Goal: Information Seeking & Learning: Learn about a topic

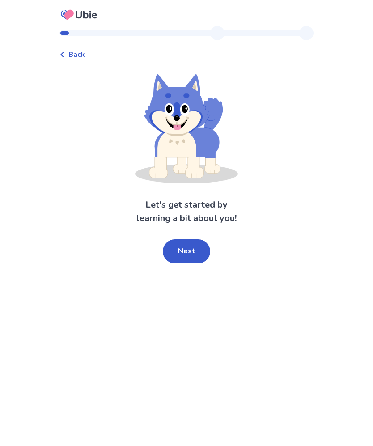
click at [187, 253] on button "Next" at bounding box center [186, 251] width 47 height 24
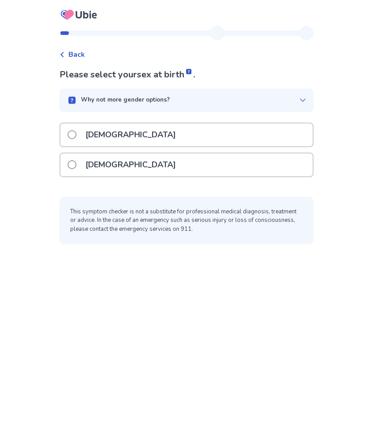
click at [272, 173] on div "[DEMOGRAPHIC_DATA]" at bounding box center [186, 164] width 252 height 23
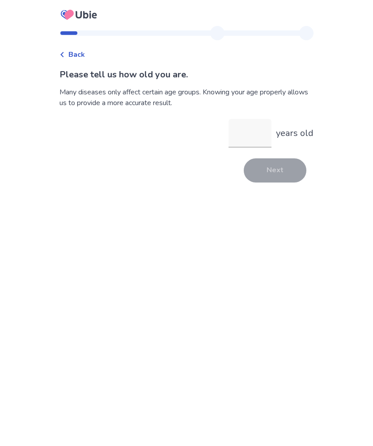
click at [252, 136] on input "years old" at bounding box center [250, 133] width 43 height 29
type input "**"
click at [279, 179] on button "Next" at bounding box center [275, 170] width 63 height 24
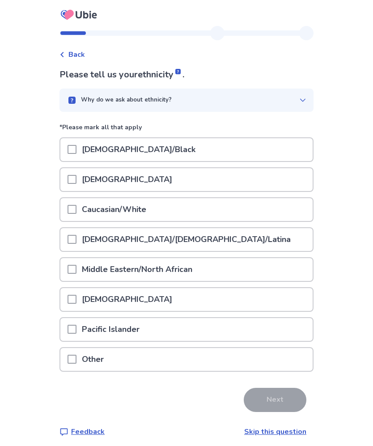
click at [265, 150] on div "African American/Black" at bounding box center [186, 149] width 252 height 23
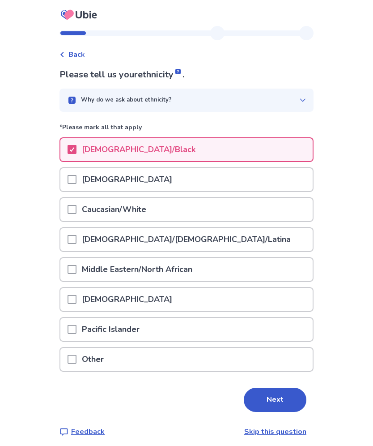
click at [281, 403] on button "Next" at bounding box center [275, 400] width 63 height 24
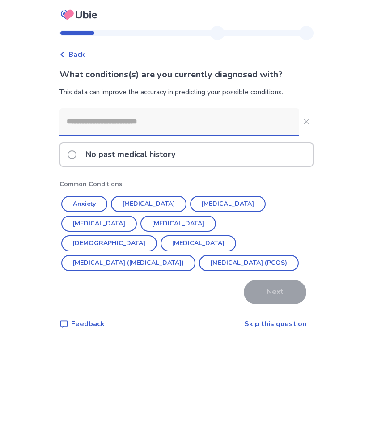
click at [98, 205] on button "Anxiety" at bounding box center [84, 204] width 46 height 16
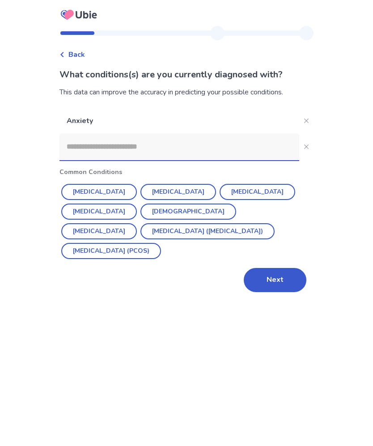
click at [178, 190] on button "Depression" at bounding box center [178, 192] width 76 height 16
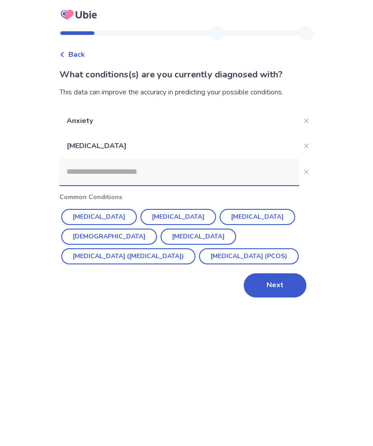
click at [285, 293] on button "Next" at bounding box center [275, 285] width 63 height 24
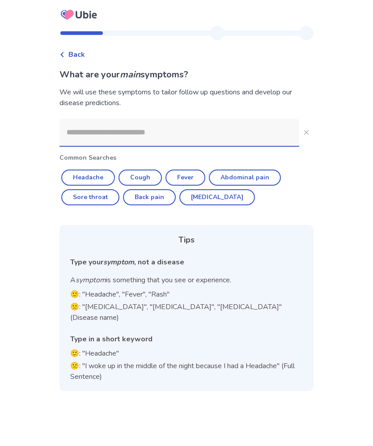
click at [110, 178] on button "Headache" at bounding box center [88, 178] width 54 height 16
type input "********"
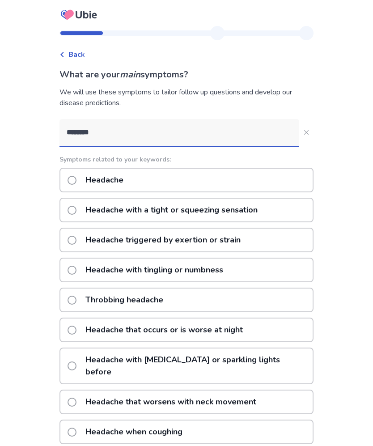
click at [80, 247] on label "Headache triggered by exertion or strain" at bounding box center [157, 240] width 178 height 23
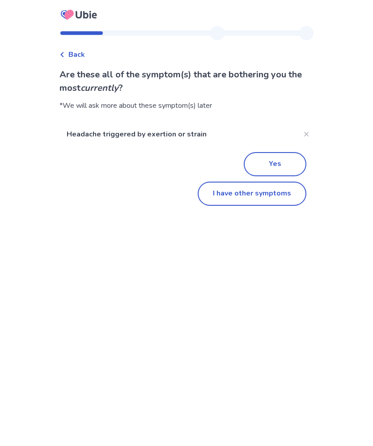
click at [285, 170] on button "Yes" at bounding box center [275, 164] width 63 height 24
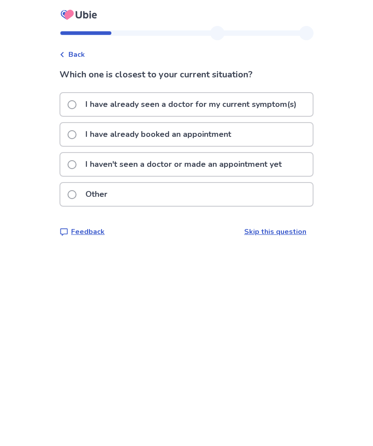
click at [72, 50] on div "Back" at bounding box center [71, 54] width 25 height 11
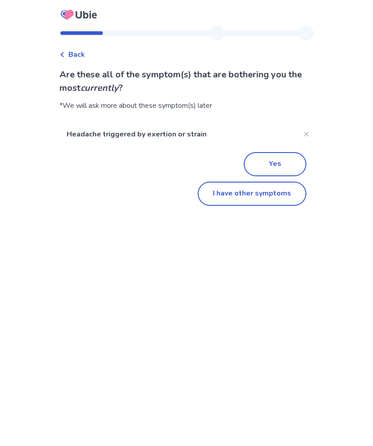
click at [277, 198] on button "I have other symptoms" at bounding box center [252, 194] width 109 height 24
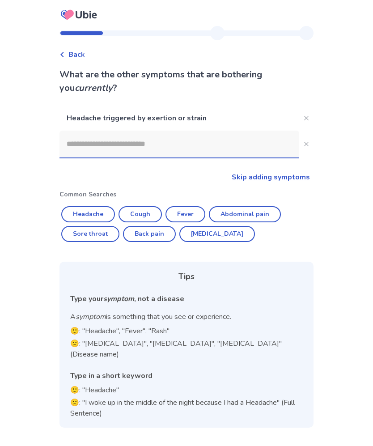
click at [153, 216] on button "Cough" at bounding box center [140, 214] width 43 height 16
type input "*****"
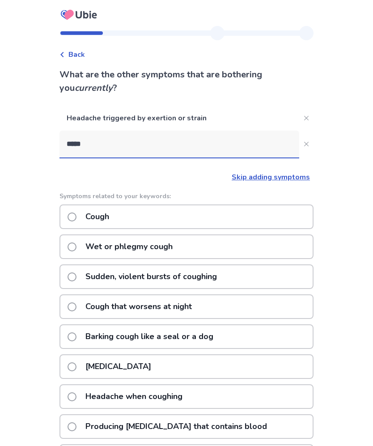
click at [211, 361] on div "Dry cough" at bounding box center [186, 366] width 254 height 25
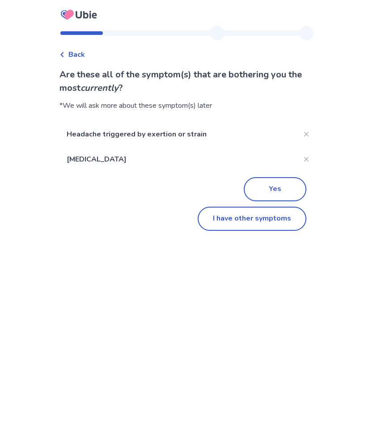
click at [260, 224] on button "I have other symptoms" at bounding box center [252, 219] width 109 height 24
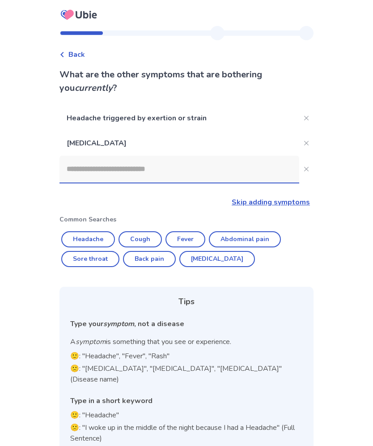
click at [217, 264] on button "Diarrhea" at bounding box center [217, 259] width 76 height 16
type input "********"
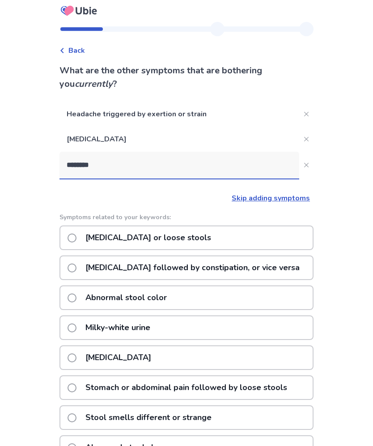
scroll to position [6, 0]
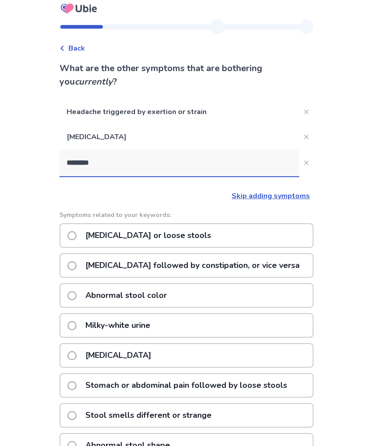
click at [192, 235] on div "Diarrhea or loose stools" at bounding box center [186, 235] width 254 height 25
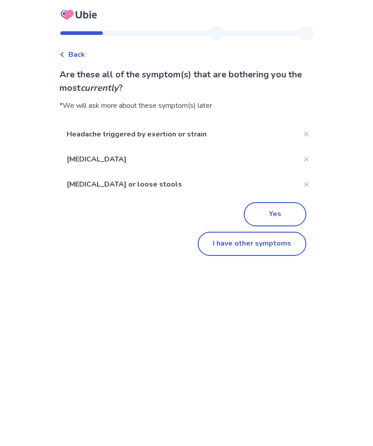
click at [266, 246] on button "I have other symptoms" at bounding box center [252, 244] width 109 height 24
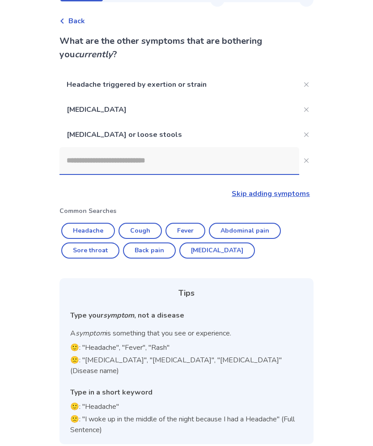
click at [214, 165] on input at bounding box center [179, 160] width 240 height 27
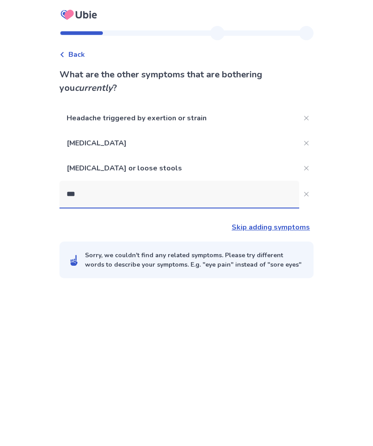
type input "****"
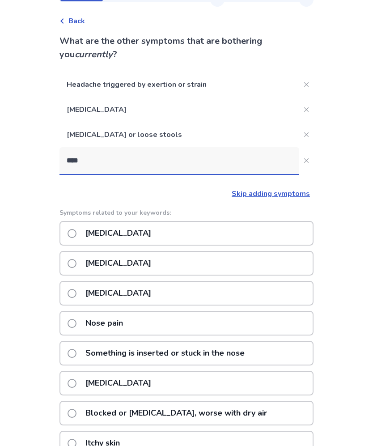
click at [263, 267] on div "Runny nose" at bounding box center [186, 263] width 254 height 25
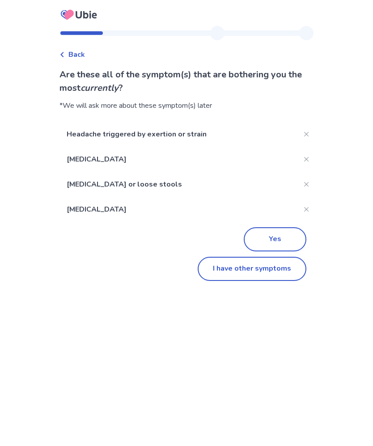
click at [276, 275] on button "I have other symptoms" at bounding box center [252, 269] width 109 height 24
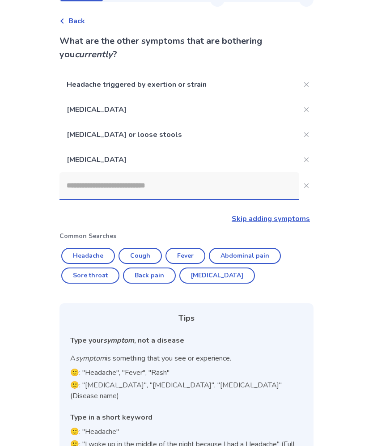
click at [158, 187] on input at bounding box center [179, 185] width 240 height 27
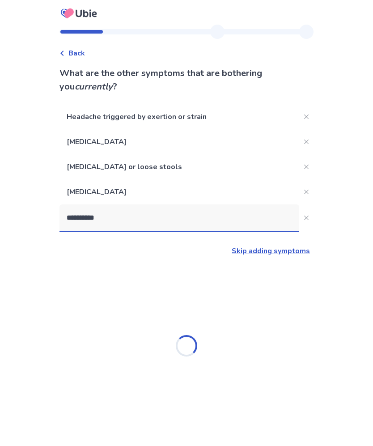
type input "**********"
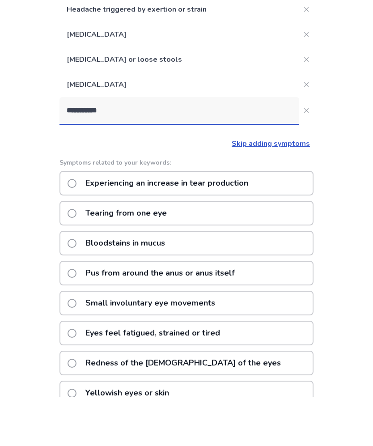
scroll to position [60, 0]
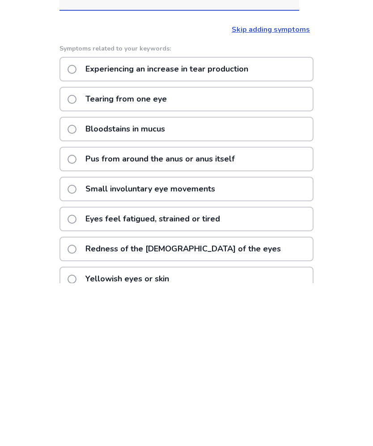
click at [280, 399] on div "Redness of the whites of the eyes" at bounding box center [186, 411] width 254 height 25
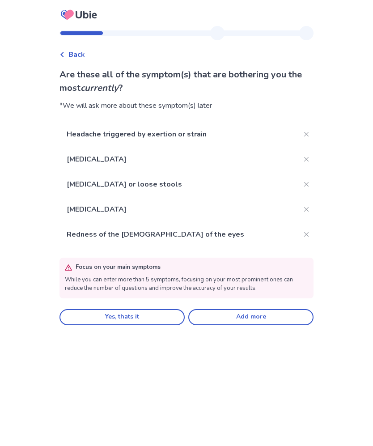
click at [161, 309] on button "Yes, thats it" at bounding box center [121, 317] width 125 height 16
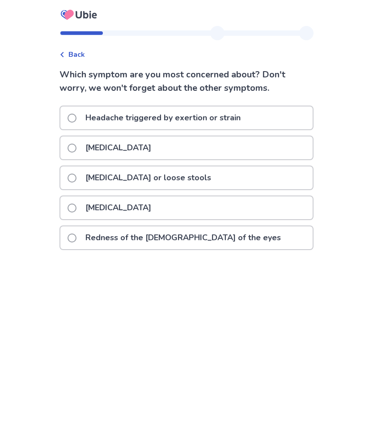
click at [76, 181] on span at bounding box center [72, 178] width 9 height 9
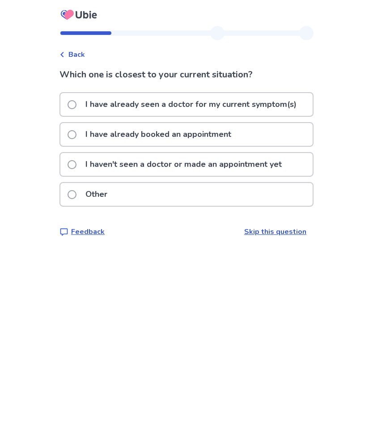
click at [246, 134] on div "I have already booked an appointment" at bounding box center [186, 134] width 252 height 23
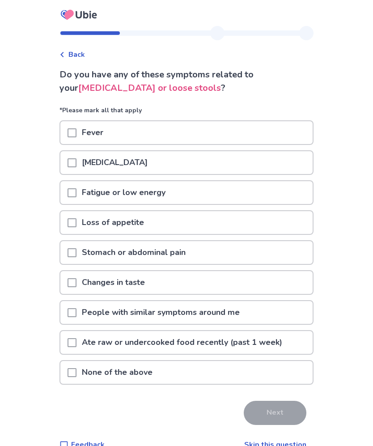
click at [76, 189] on span at bounding box center [72, 192] width 9 height 9
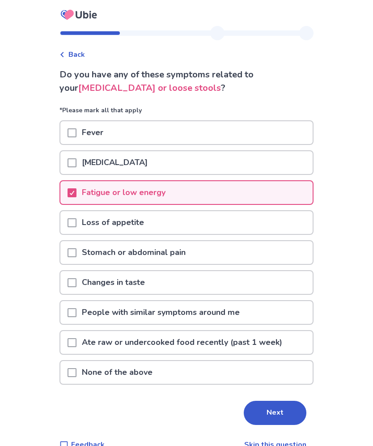
click at [76, 225] on span at bounding box center [72, 222] width 9 height 9
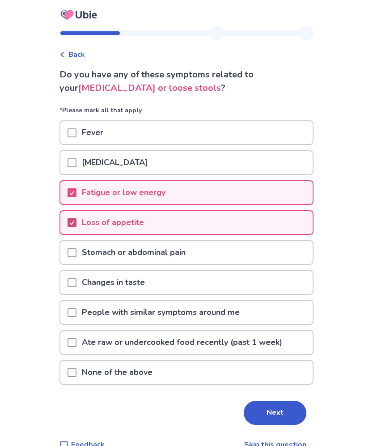
click at [76, 306] on div at bounding box center [72, 312] width 9 height 23
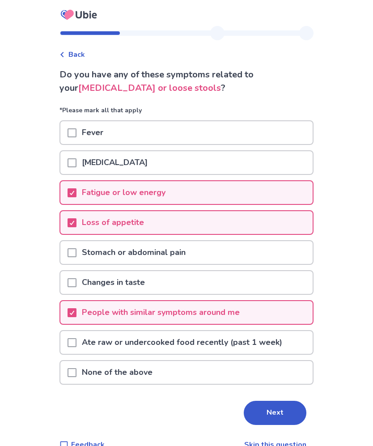
click at [258, 422] on button "Next" at bounding box center [275, 413] width 63 height 24
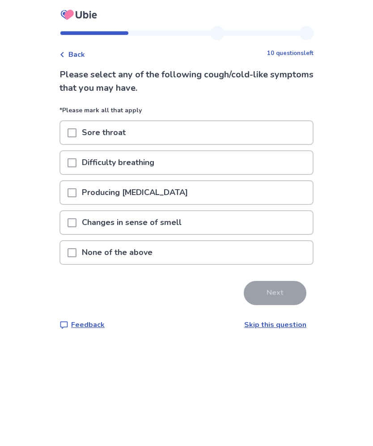
click at [76, 137] on div at bounding box center [72, 132] width 9 height 23
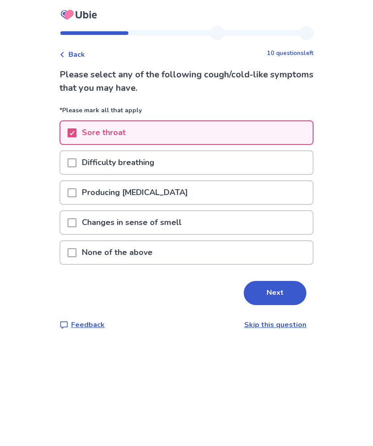
click at [272, 294] on button "Next" at bounding box center [275, 293] width 63 height 24
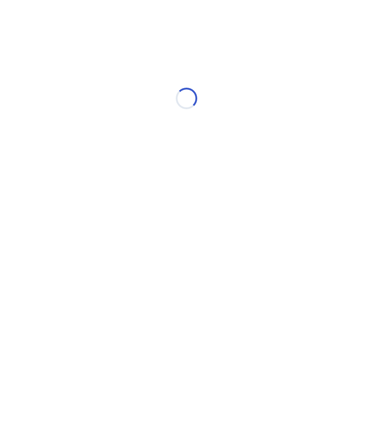
select select "*"
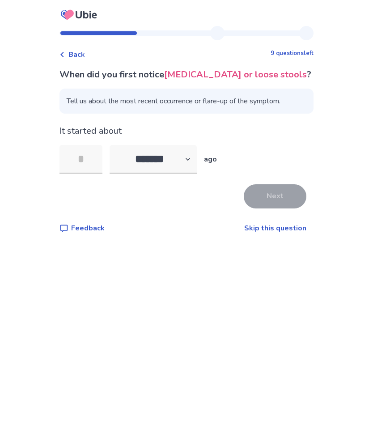
click at [99, 159] on input "tel" at bounding box center [80, 159] width 43 height 29
type input "*"
click at [275, 200] on button "Next" at bounding box center [275, 196] width 63 height 24
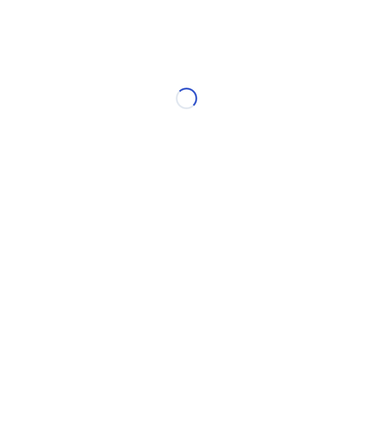
select select "*"
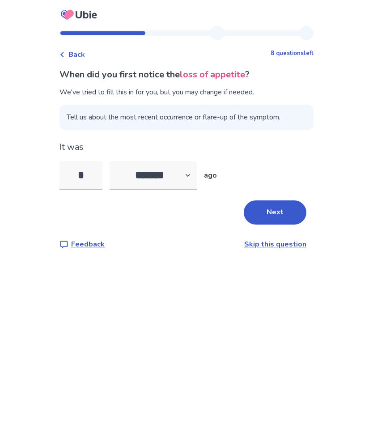
click at [100, 176] on input "*" at bounding box center [80, 175] width 43 height 29
type input "*"
click at [283, 216] on button "Next" at bounding box center [275, 212] width 63 height 24
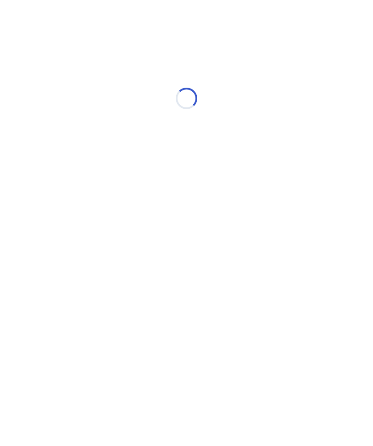
select select "*"
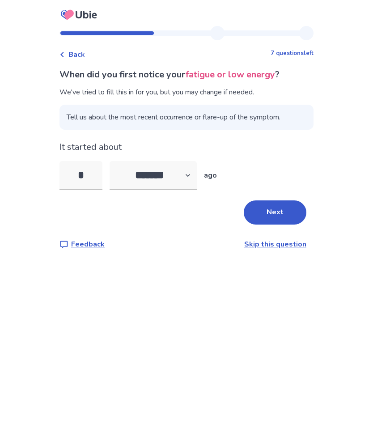
click at [102, 173] on input "*" at bounding box center [80, 175] width 43 height 29
type input "*"
click at [280, 221] on button "Next" at bounding box center [275, 212] width 63 height 24
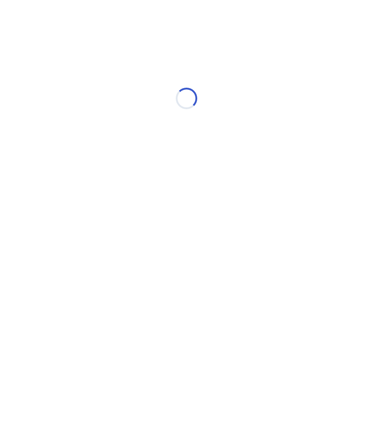
select select "*"
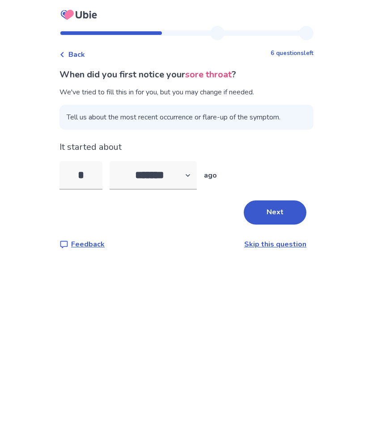
click at [283, 214] on button "Next" at bounding box center [275, 212] width 63 height 24
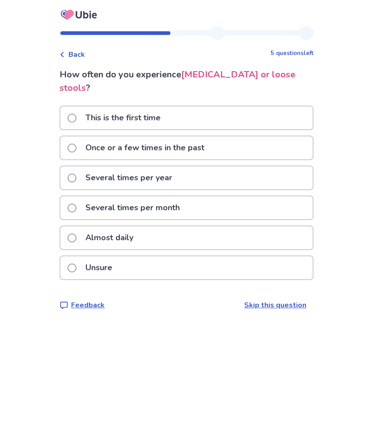
click at [275, 136] on div "Once or a few times in the past" at bounding box center [186, 147] width 252 height 23
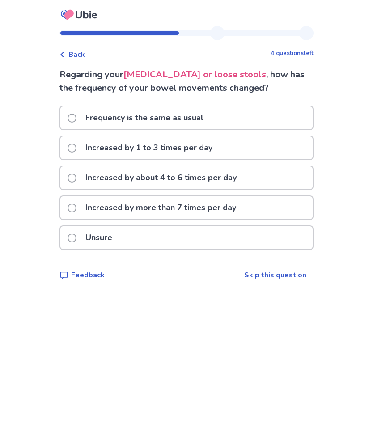
click at [270, 147] on div "Increased by 1 to 3 times per day" at bounding box center [186, 147] width 252 height 23
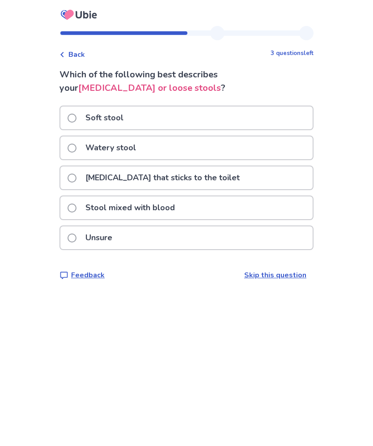
click at [263, 146] on div "Watery stool" at bounding box center [186, 147] width 252 height 23
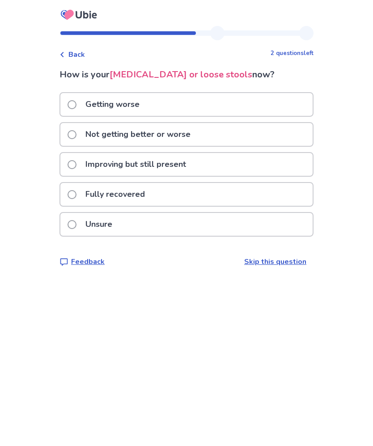
click at [280, 135] on div "Not getting better or worse" at bounding box center [186, 134] width 252 height 23
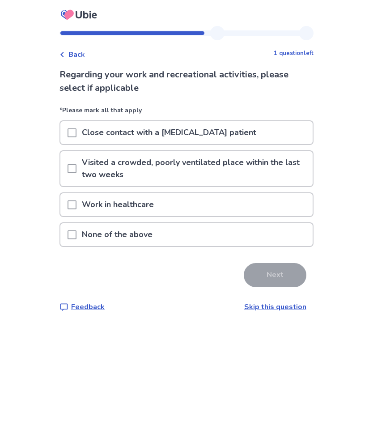
click at [272, 132] on div "Close contact with a COVID-19 patient" at bounding box center [186, 132] width 252 height 23
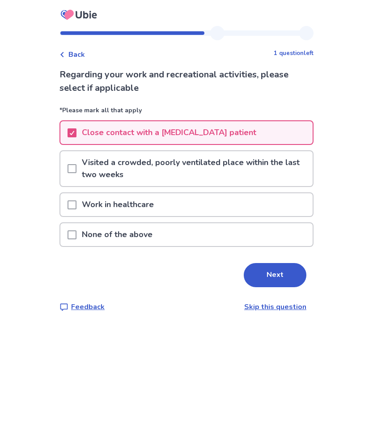
click at [278, 284] on button "Next" at bounding box center [275, 275] width 63 height 24
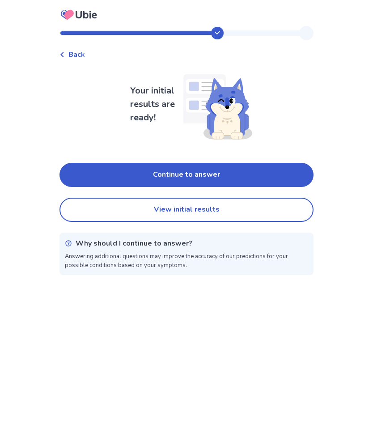
click at [283, 185] on button "Continue to answer" at bounding box center [186, 175] width 254 height 24
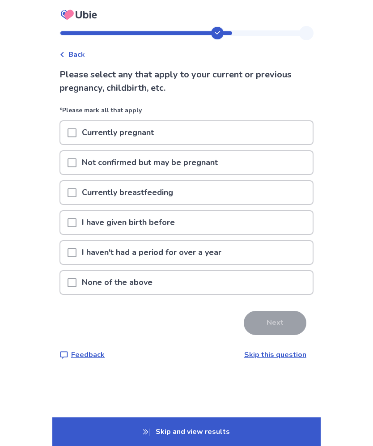
click at [238, 252] on div "I haven't had a period for over a year" at bounding box center [186, 252] width 252 height 23
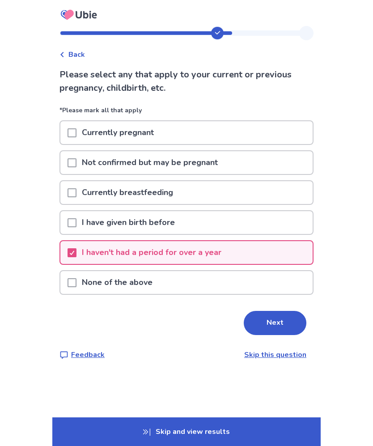
click at [286, 321] on button "Next" at bounding box center [275, 323] width 63 height 24
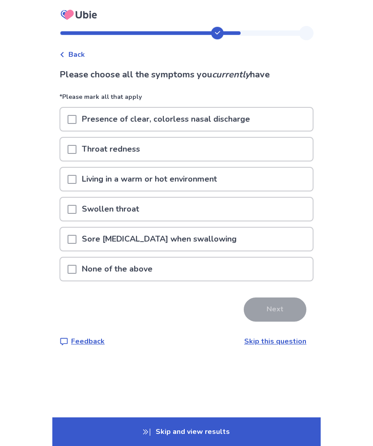
click at [76, 124] on div at bounding box center [72, 119] width 9 height 23
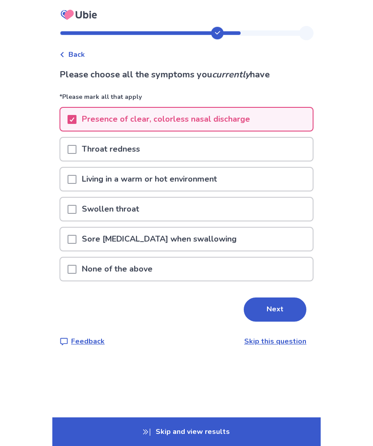
click at [76, 183] on span at bounding box center [72, 179] width 9 height 9
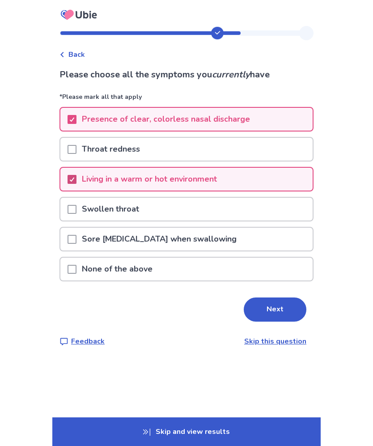
click at [263, 307] on button "Next" at bounding box center [275, 309] width 63 height 24
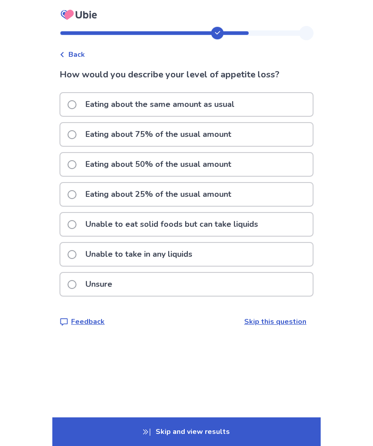
click at [81, 160] on label "Eating about 50% of the usual amount" at bounding box center [152, 164] width 169 height 23
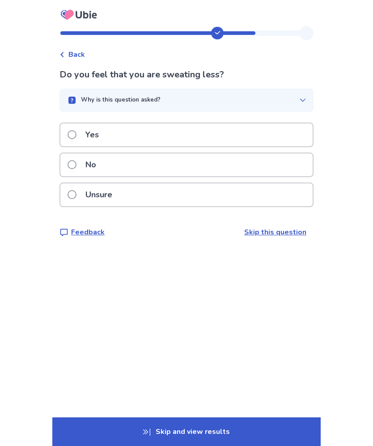
click at [273, 165] on div "No" at bounding box center [186, 164] width 252 height 23
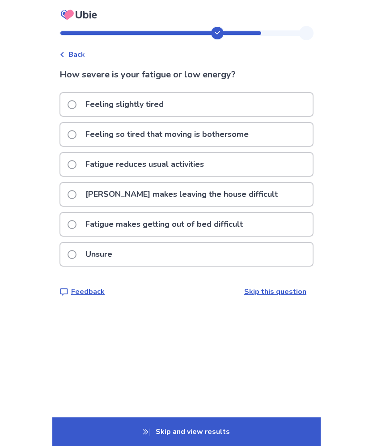
click at [279, 162] on div "Fatigue reduces usual activities" at bounding box center [186, 164] width 252 height 23
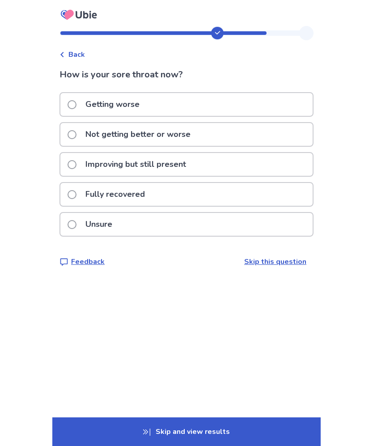
click at [285, 168] on div "Improving but still present" at bounding box center [186, 164] width 252 height 23
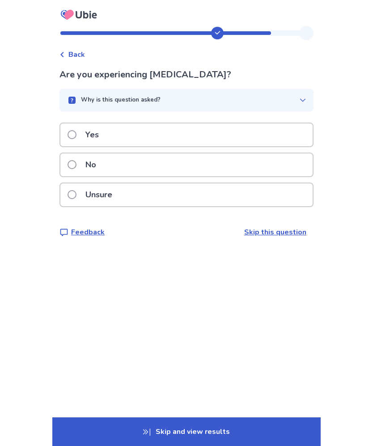
click at [278, 169] on div "No" at bounding box center [186, 164] width 252 height 23
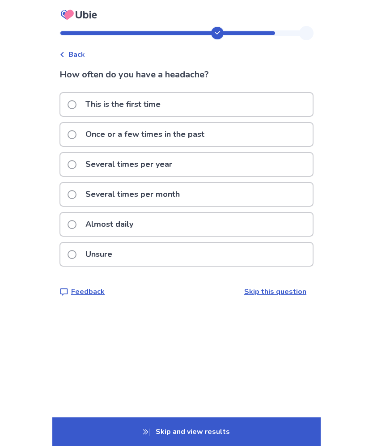
click at [289, 168] on div "Several times per year" at bounding box center [186, 164] width 252 height 23
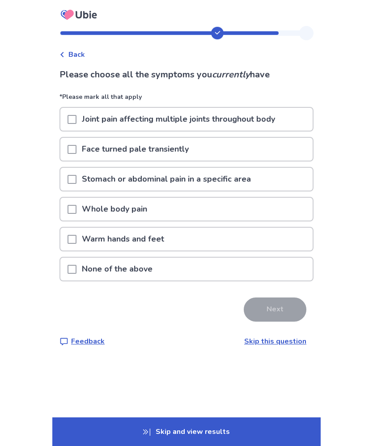
click at [268, 268] on div "None of the above" at bounding box center [186, 269] width 252 height 23
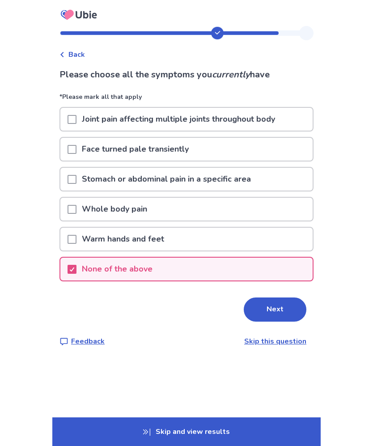
click at [89, 268] on p "None of the above" at bounding box center [116, 269] width 81 height 23
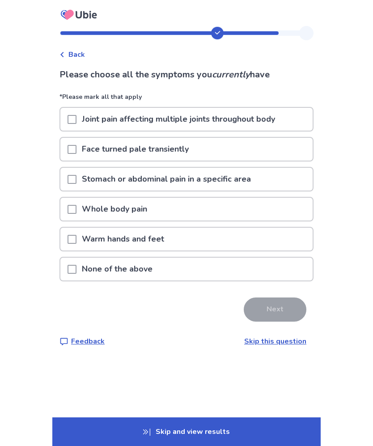
click at [188, 274] on div "None of the above" at bounding box center [186, 269] width 252 height 23
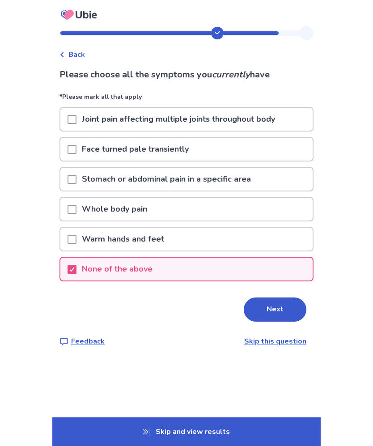
click at [266, 312] on button "Next" at bounding box center [275, 309] width 63 height 24
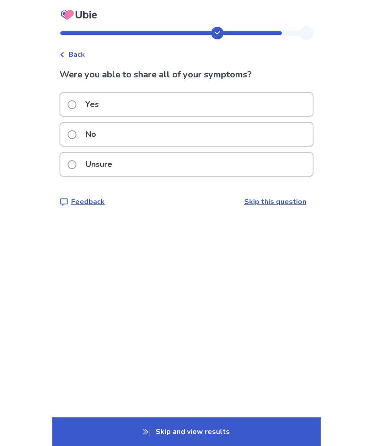
click at [282, 106] on div "Yes" at bounding box center [186, 104] width 252 height 23
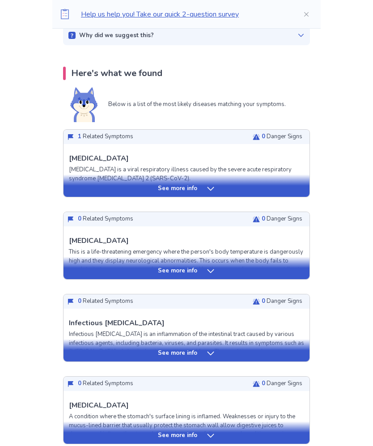
scroll to position [154, 0]
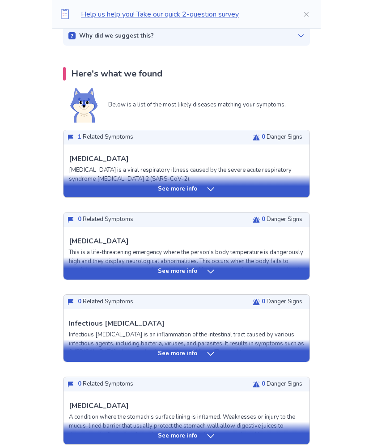
click at [225, 191] on div "See more info" at bounding box center [187, 189] width 246 height 9
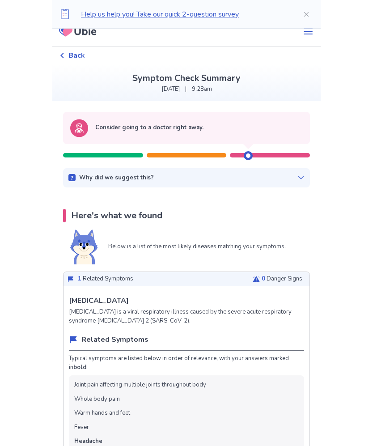
scroll to position [0, 0]
